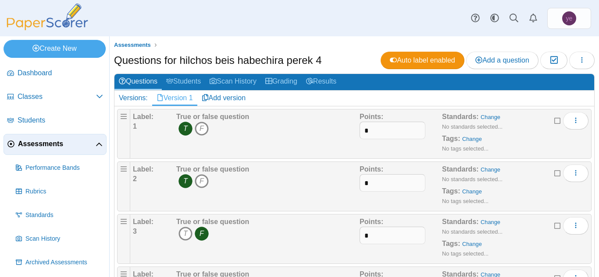
scroll to position [25, 0]
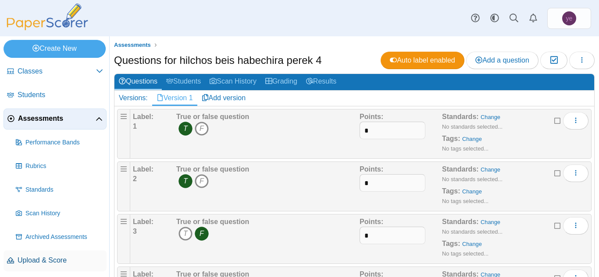
click at [45, 261] on span "Upload & Score" at bounding box center [60, 261] width 85 height 10
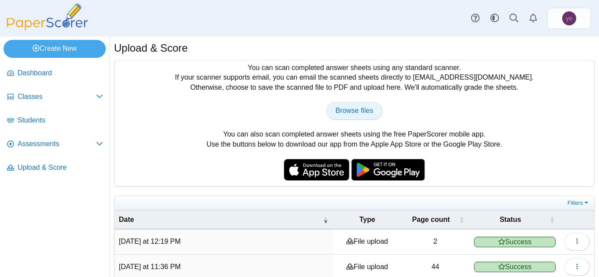
click at [359, 107] on span "Browse files" at bounding box center [354, 110] width 38 height 7
type input "**********"
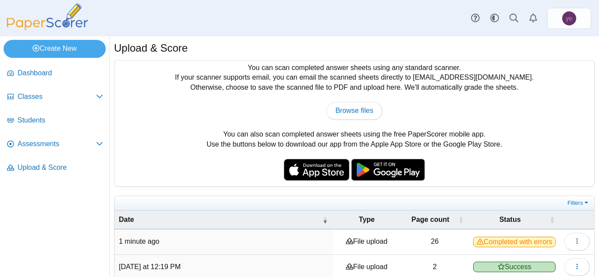
click at [483, 238] on icon at bounding box center [479, 241] width 7 height 7
click at [505, 242] on span "Completed with errors" at bounding box center [514, 242] width 82 height 11
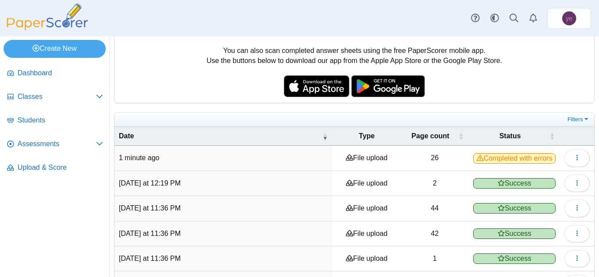
scroll to position [84, 0]
click at [573, 180] on icon "button" at bounding box center [576, 182] width 7 height 7
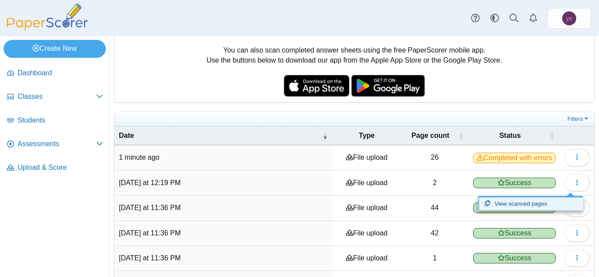
click at [551, 201] on link "View scanned pages" at bounding box center [530, 204] width 105 height 13
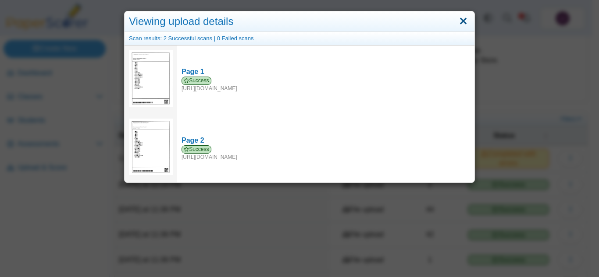
click at [458, 24] on link "Close" at bounding box center [463, 21] width 14 height 15
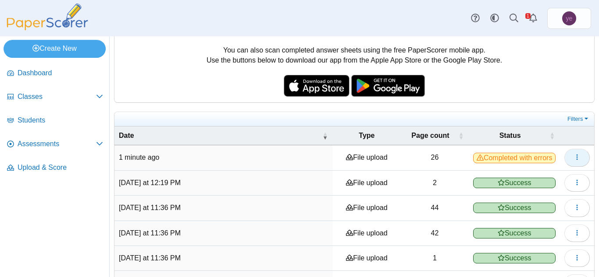
click at [573, 156] on icon "button" at bounding box center [576, 157] width 7 height 7
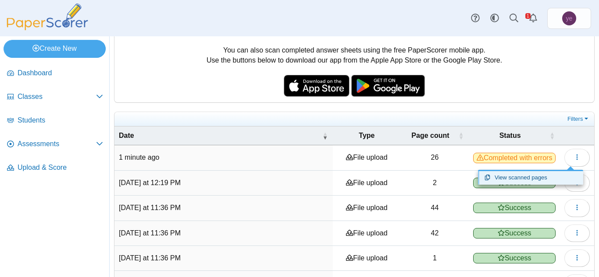
click at [519, 178] on link "View scanned pages" at bounding box center [530, 177] width 105 height 13
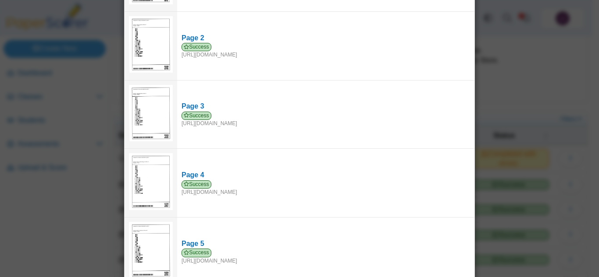
scroll to position [0, 0]
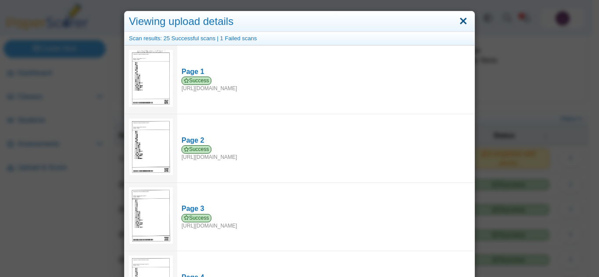
click at [461, 20] on link "Close" at bounding box center [463, 21] width 14 height 15
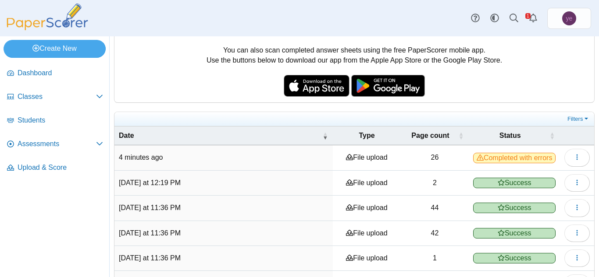
click at [461, 20] on div "Dashboard Classes Archived classes Students Assessments" at bounding box center [299, 18] width 599 height 36
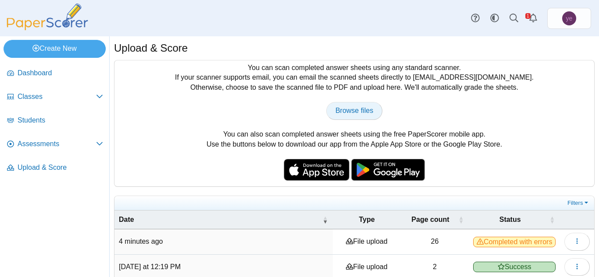
click at [355, 117] on link "Browse files" at bounding box center [354, 111] width 56 height 18
type input "**********"
click at [353, 110] on span "Browse files" at bounding box center [354, 110] width 38 height 7
type input "**********"
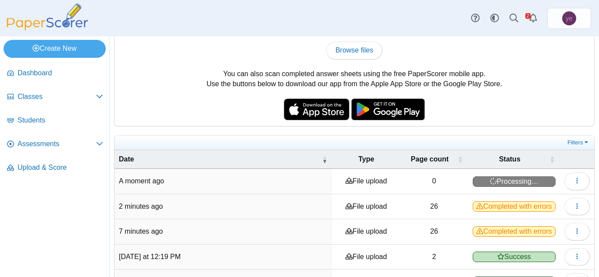
scroll to position [60, 0]
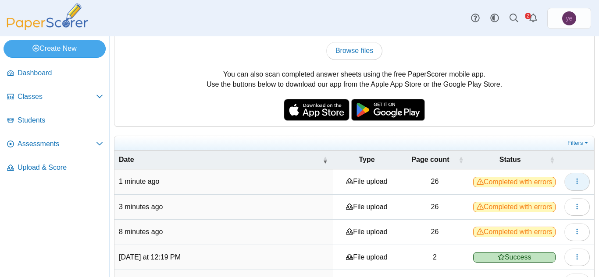
click at [566, 182] on button "button" at bounding box center [576, 182] width 25 height 18
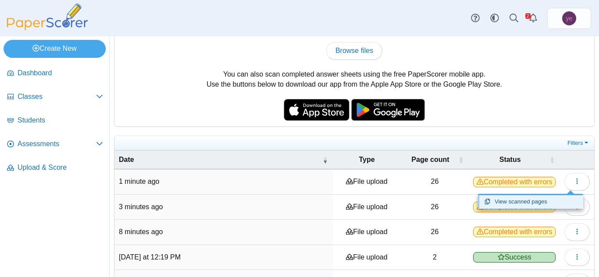
click at [552, 203] on link "View scanned pages" at bounding box center [530, 201] width 105 height 13
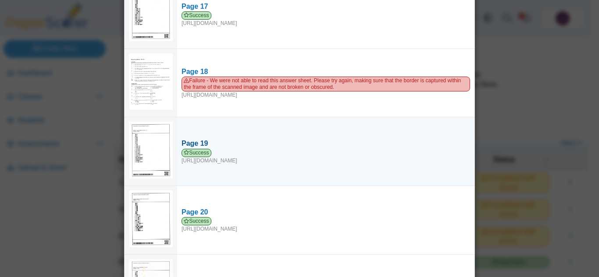
scroll to position [1165, 0]
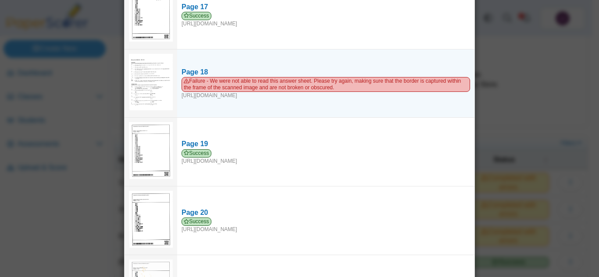
click at [153, 82] on img at bounding box center [151, 82] width 44 height 57
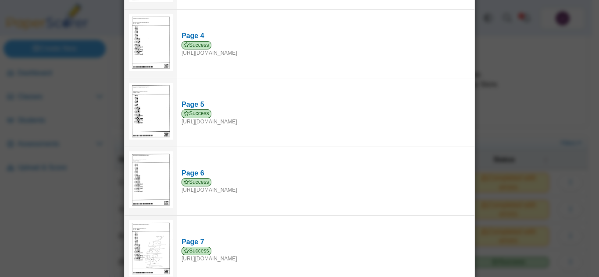
scroll to position [0, 0]
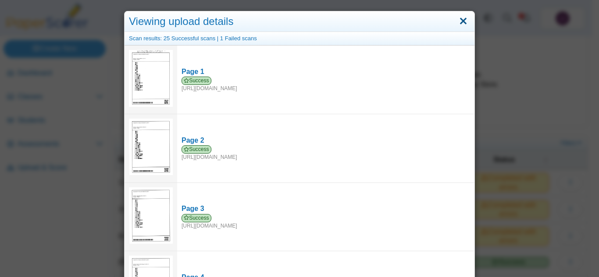
click at [458, 20] on link "Close" at bounding box center [463, 21] width 14 height 15
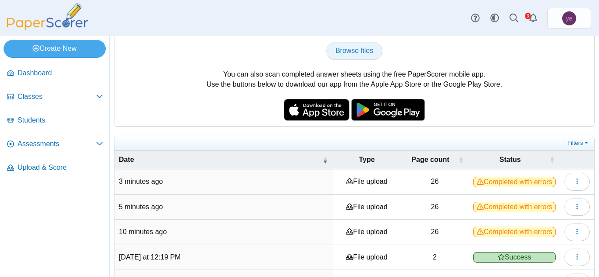
click at [355, 55] on link "Browse files" at bounding box center [354, 51] width 56 height 18
type input "**********"
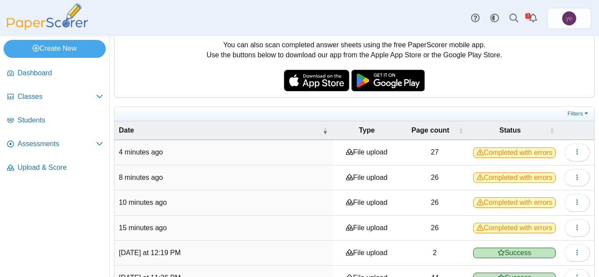
scroll to position [90, 0]
click at [517, 152] on span "Completed with errors" at bounding box center [514, 152] width 82 height 11
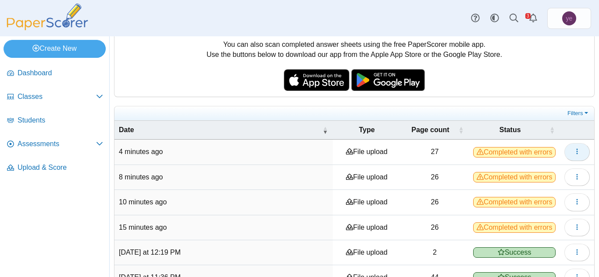
click at [573, 149] on icon "button" at bounding box center [576, 151] width 7 height 7
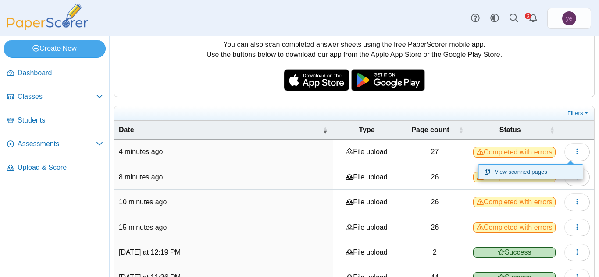
click at [547, 172] on link "View scanned pages" at bounding box center [530, 172] width 105 height 13
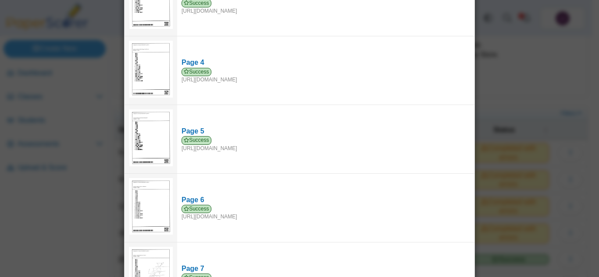
scroll to position [0, 0]
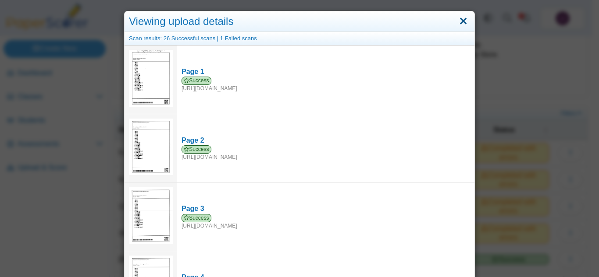
drag, startPoint x: 0, startPoint y: 46, endPoint x: 458, endPoint y: 22, distance: 457.8
click at [458, 22] on link "Close" at bounding box center [463, 21] width 14 height 15
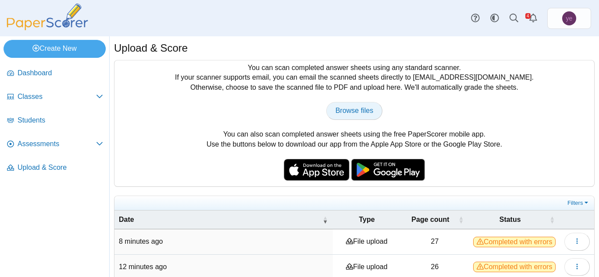
click at [355, 116] on link "Browse files" at bounding box center [354, 111] width 56 height 18
type input "**********"
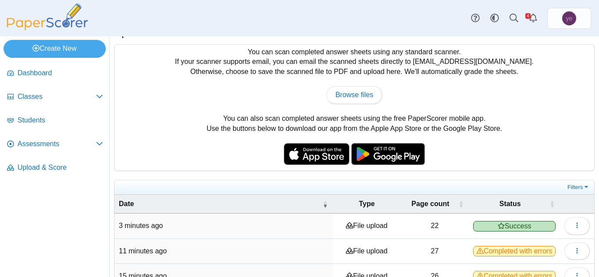
scroll to position [16, 0]
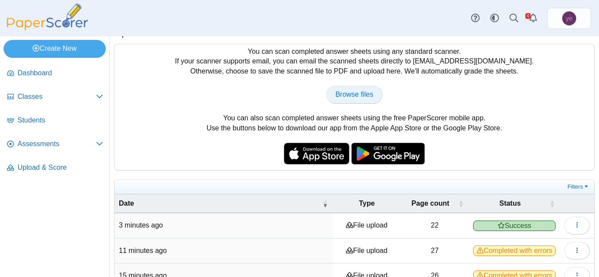
click at [345, 91] on span "Browse files" at bounding box center [354, 94] width 38 height 7
type input "**********"
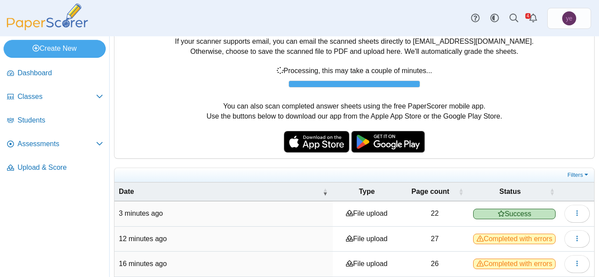
scroll to position [27, 0]
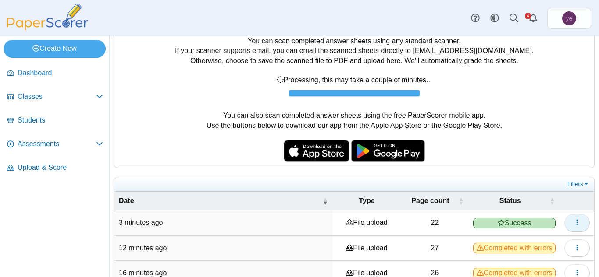
click at [573, 223] on icon "button" at bounding box center [576, 222] width 7 height 7
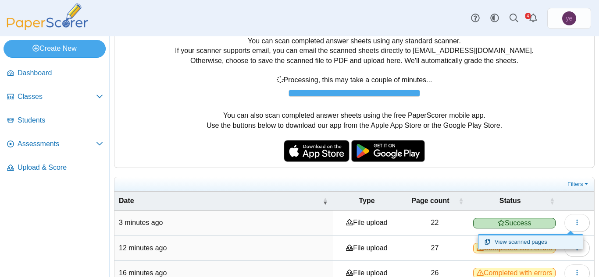
click at [555, 243] on link "View scanned pages" at bounding box center [530, 242] width 105 height 13
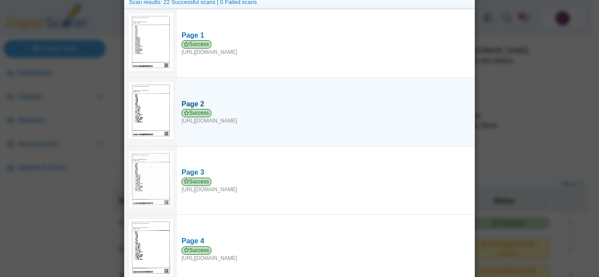
scroll to position [0, 0]
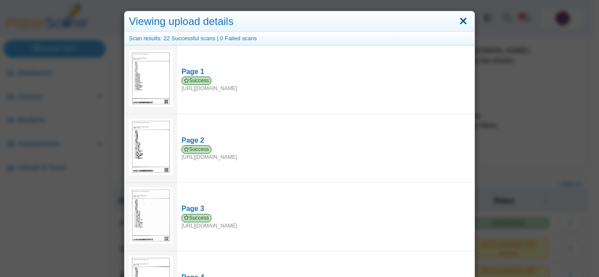
click at [462, 21] on link "Close" at bounding box center [463, 21] width 14 height 15
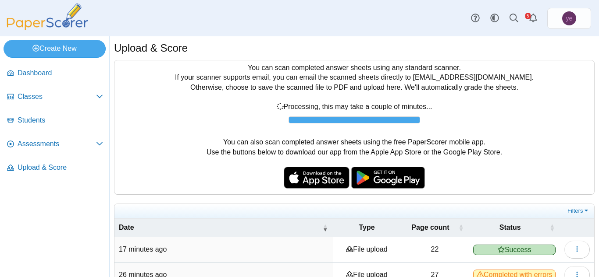
click at [490, 117] on div "Browse files There was a problem with the uploaded file.... Please try again...…" at bounding box center [354, 112] width 471 height 21
